Goal: Find specific page/section: Find specific page/section

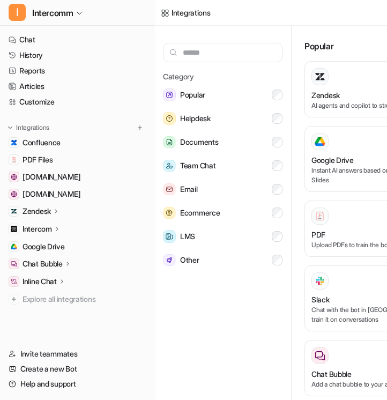
scroll to position [50, 0]
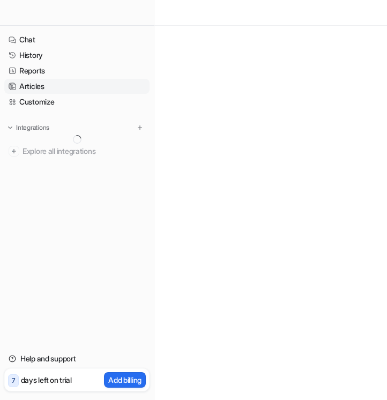
click at [72, 90] on link "Articles" at bounding box center [76, 86] width 145 height 15
click at [86, 89] on link "Articles" at bounding box center [76, 86] width 145 height 15
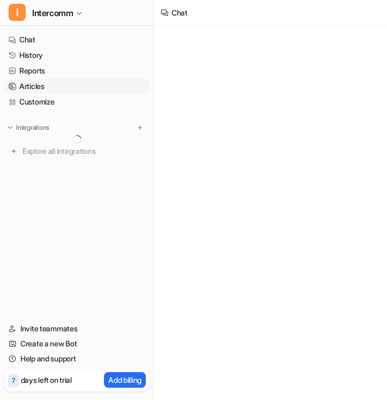
click at [51, 92] on link "Articles" at bounding box center [76, 86] width 145 height 15
